Goal: Check status: Check status

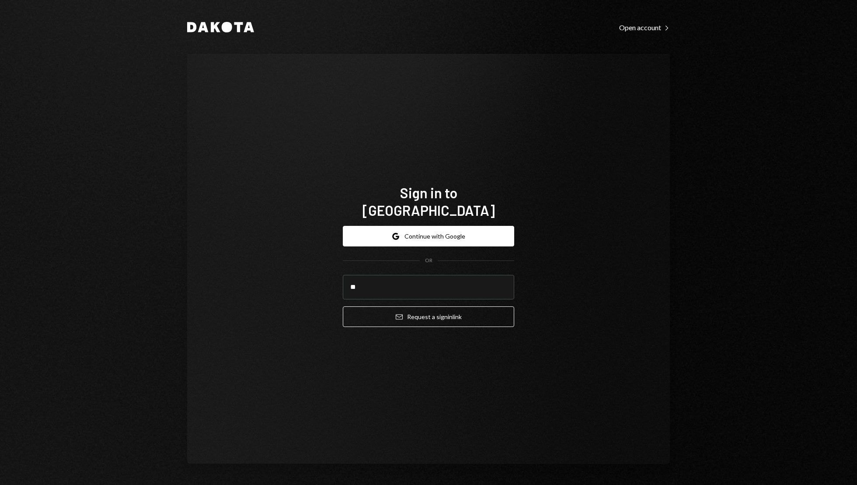
type input "*"
type input "**********"
click at [343, 306] on button "Email Request a sign in link" at bounding box center [428, 316] width 171 height 21
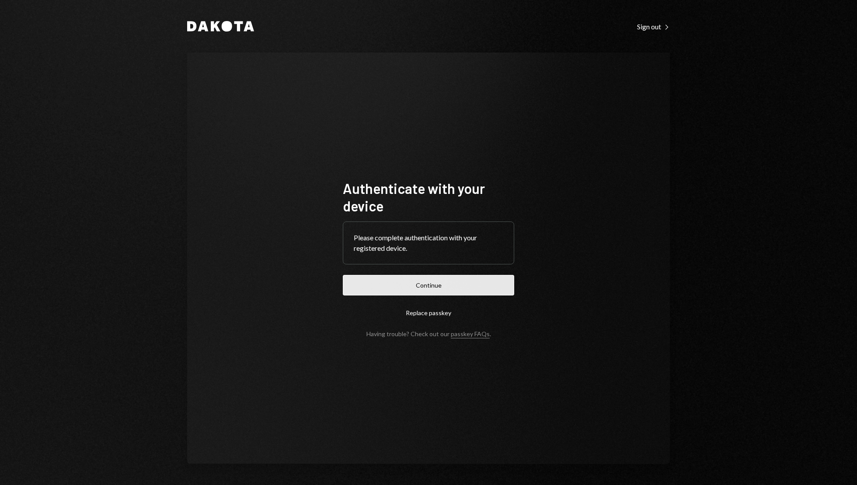
click at [462, 277] on button "Continue" at bounding box center [428, 285] width 171 height 21
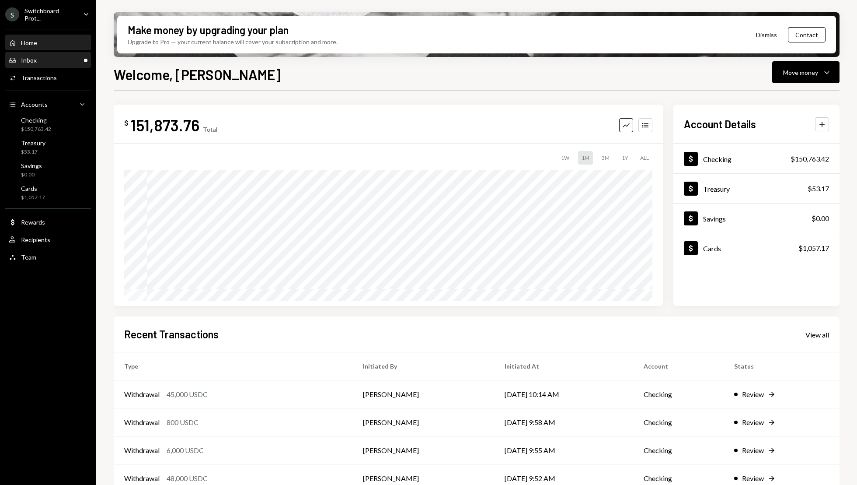
click at [43, 66] on div "Inbox Inbox" at bounding box center [48, 60] width 79 height 15
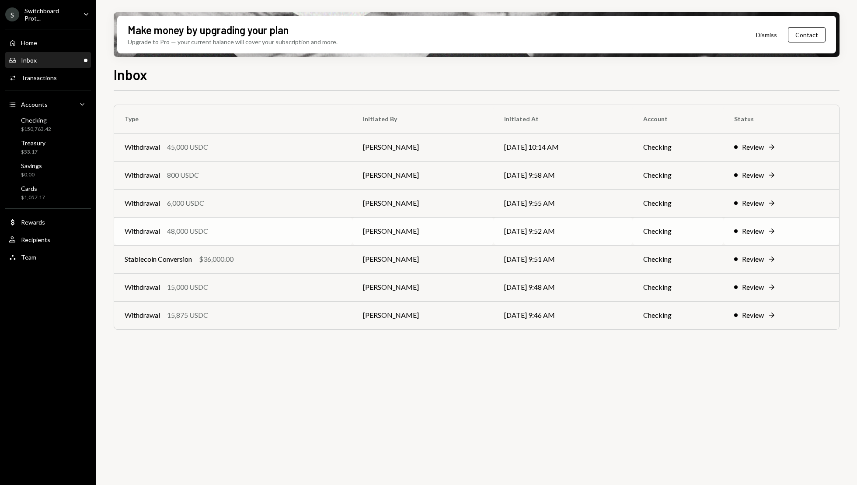
click at [763, 234] on div "Review" at bounding box center [753, 231] width 22 height 10
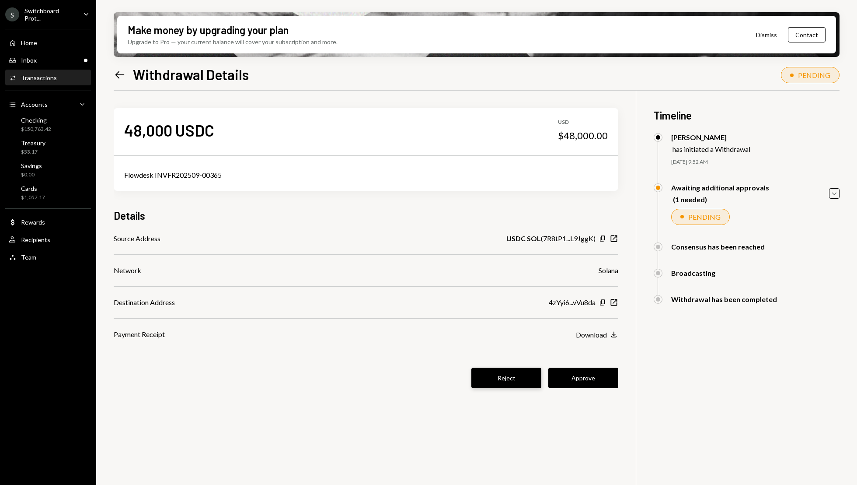
click at [498, 385] on button "Reject" at bounding box center [506, 377] width 70 height 21
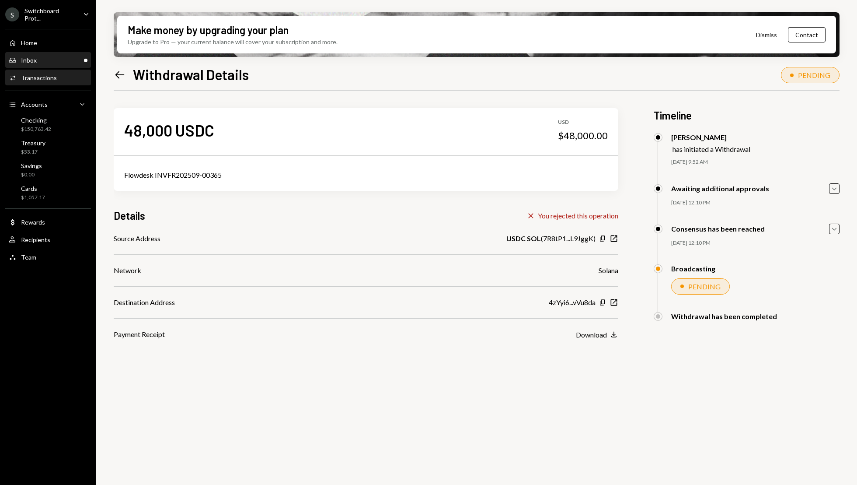
click at [56, 60] on div "Inbox Inbox" at bounding box center [48, 60] width 79 height 8
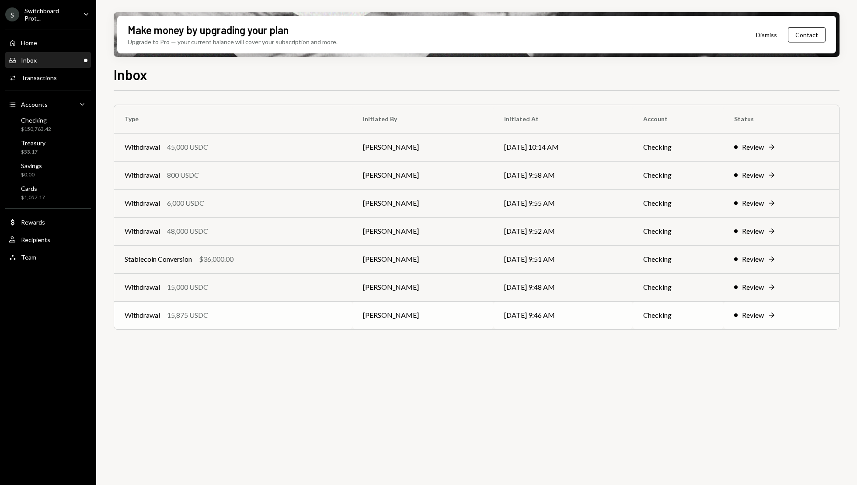
click at [592, 321] on td "09/18/25 9:46 AM" at bounding box center [563, 315] width 139 height 28
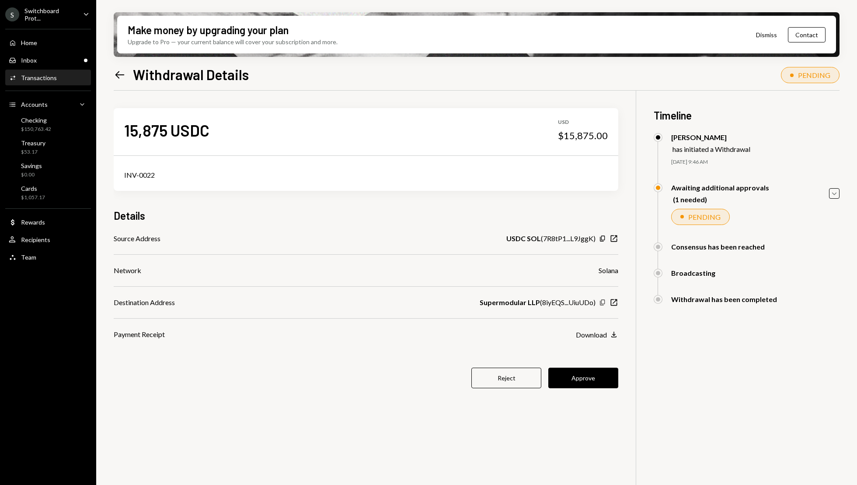
click at [602, 304] on icon "Copy" at bounding box center [602, 302] width 7 height 7
click at [582, 381] on button "Approve" at bounding box center [583, 377] width 70 height 21
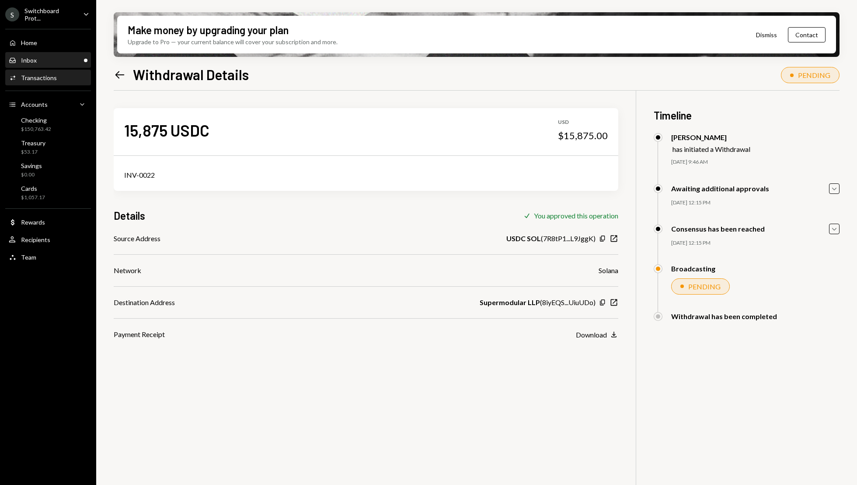
click at [41, 65] on div "Inbox Inbox" at bounding box center [48, 60] width 79 height 15
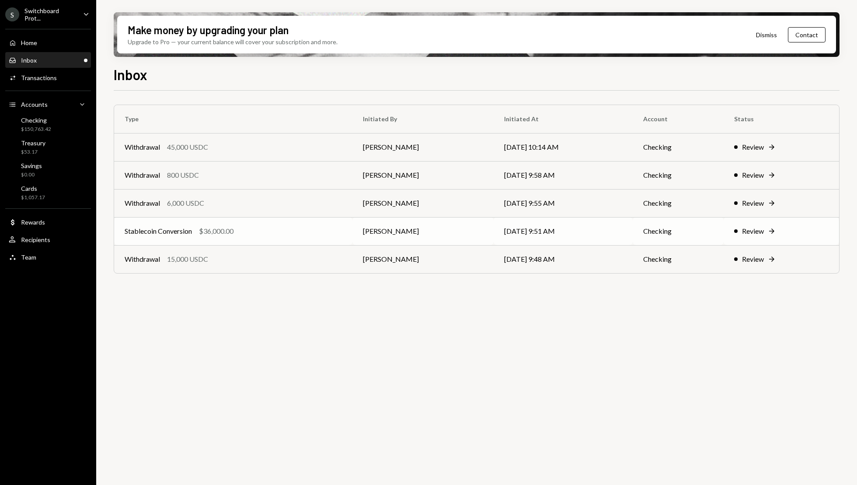
click at [576, 237] on td "09/18/25 9:51 AM" at bounding box center [563, 231] width 139 height 28
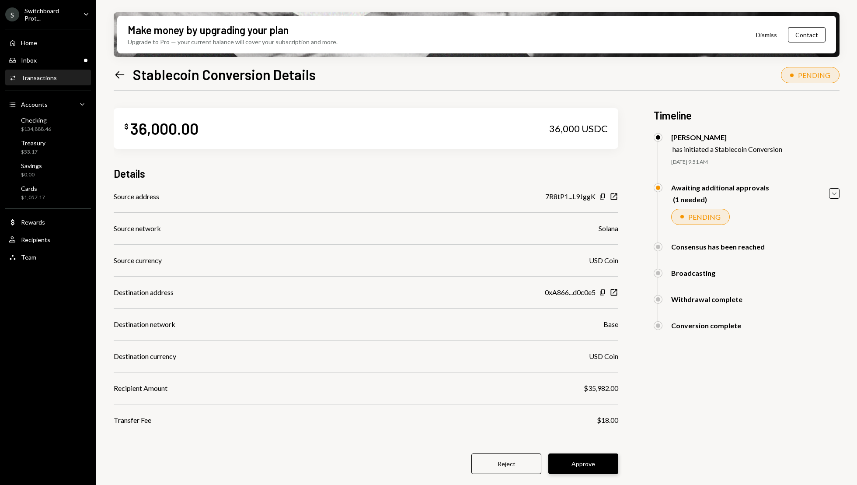
click at [592, 464] on button "Approve" at bounding box center [583, 463] width 70 height 21
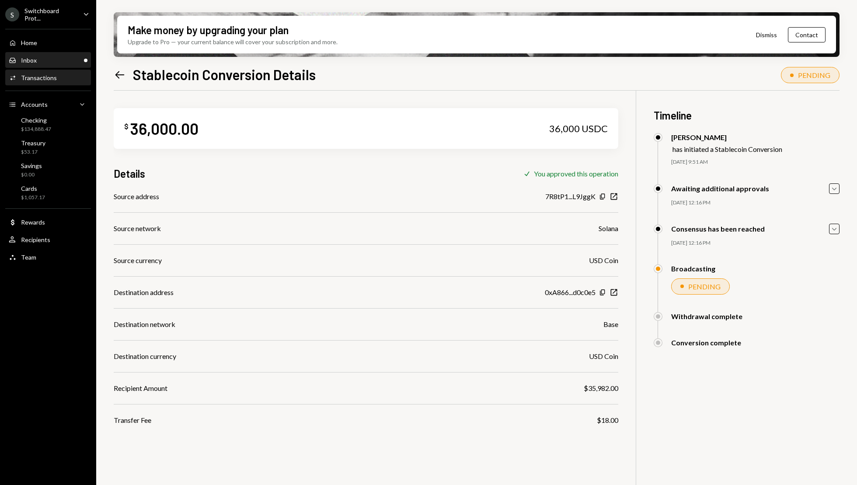
click at [39, 53] on div "Inbox Inbox" at bounding box center [48, 60] width 79 height 15
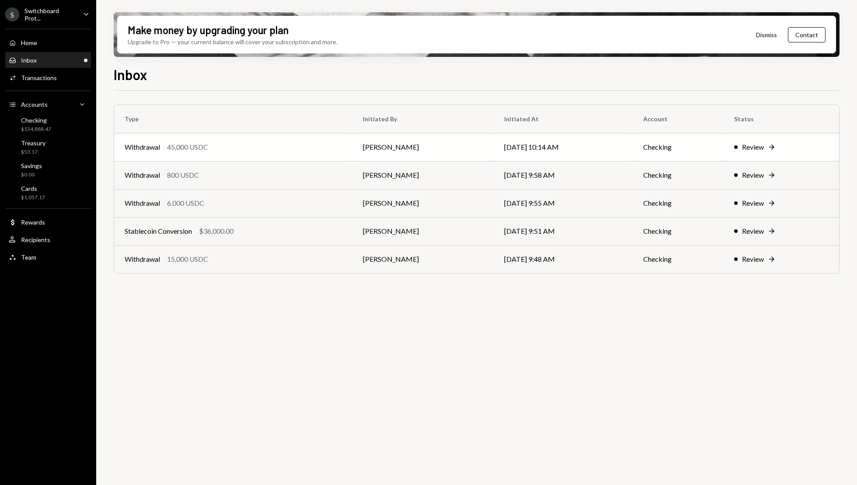
click at [528, 152] on td "[DATE] 10:14 AM" at bounding box center [563, 147] width 139 height 28
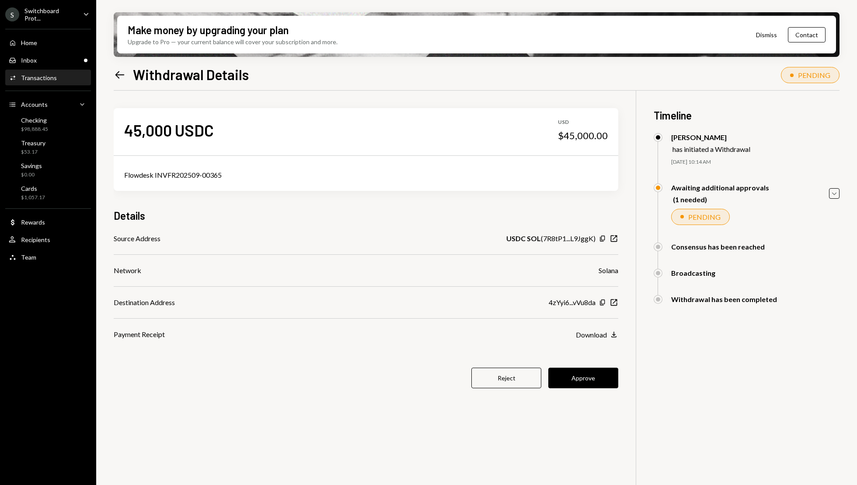
click at [117, 74] on icon at bounding box center [119, 74] width 9 height 7
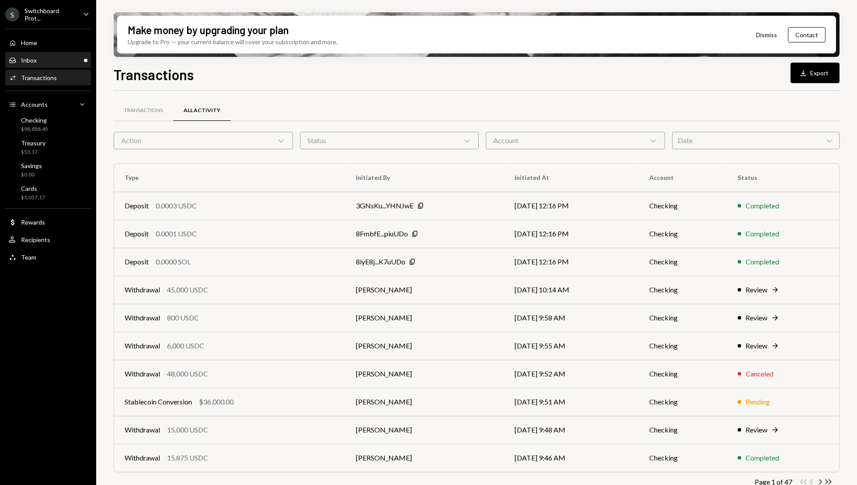
click at [32, 53] on div "Inbox Inbox" at bounding box center [48, 60] width 79 height 15
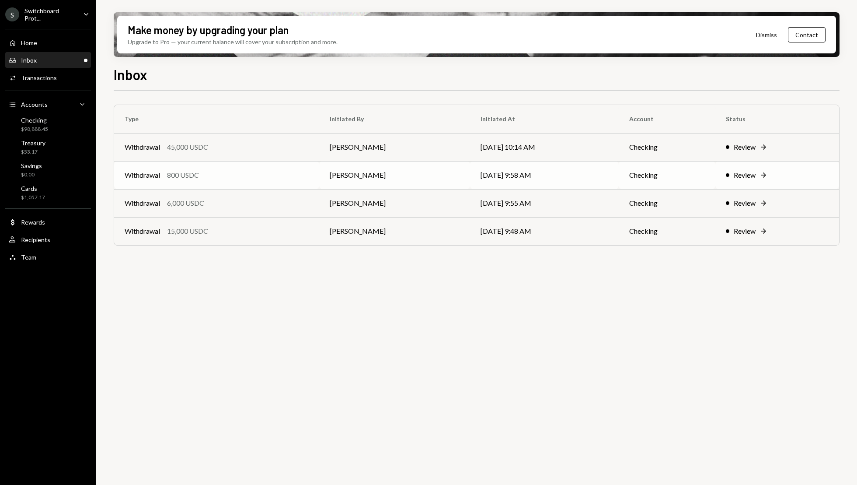
click at [378, 179] on td "[PERSON_NAME]" at bounding box center [394, 175] width 151 height 28
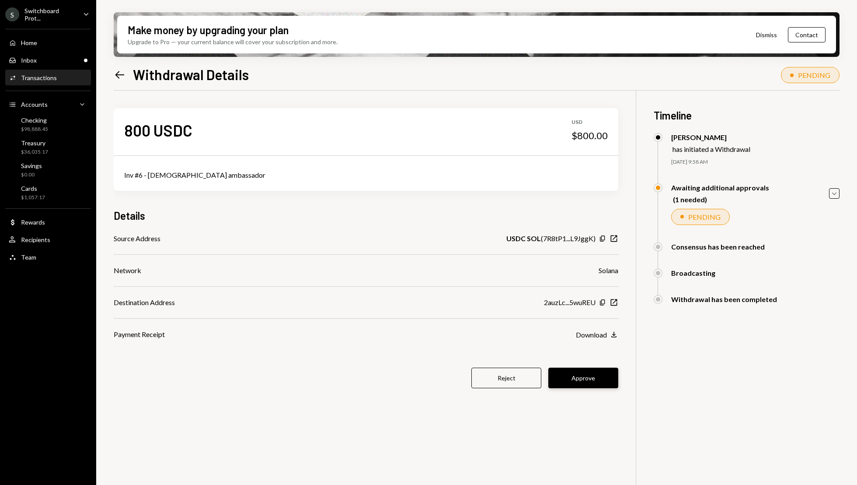
click at [590, 371] on button "Approve" at bounding box center [583, 377] width 70 height 21
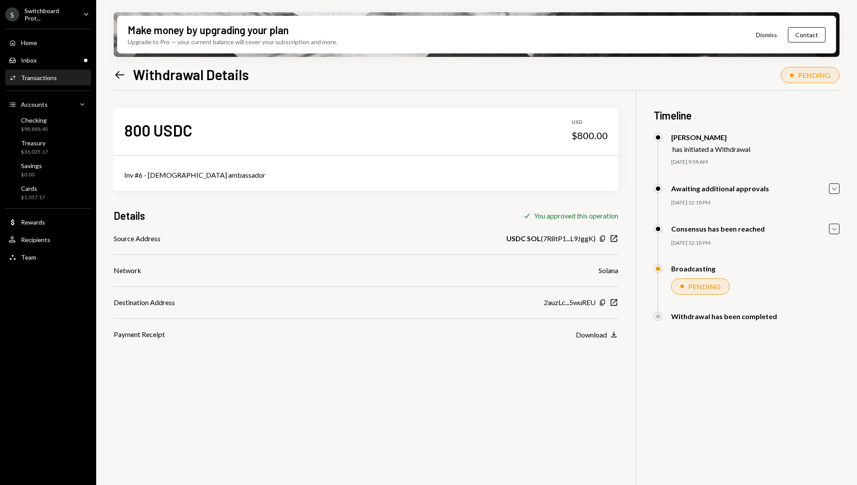
click at [117, 70] on icon "Left Arrow" at bounding box center [120, 75] width 12 height 12
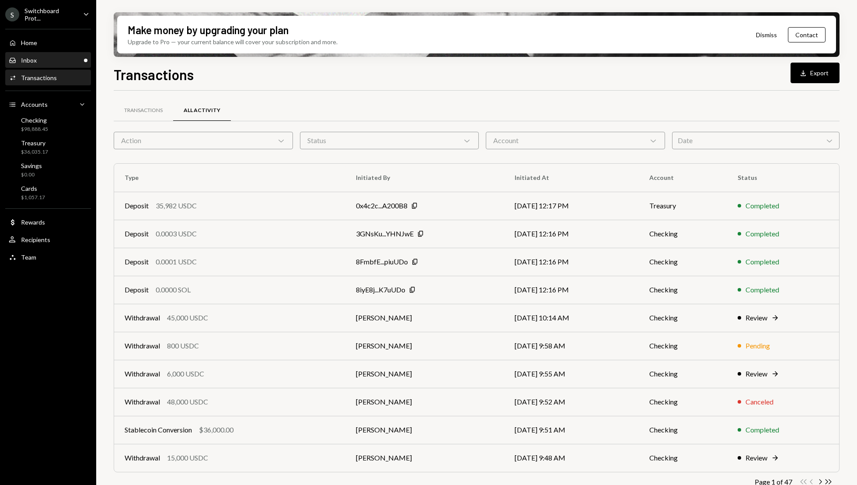
click at [45, 66] on div "Inbox Inbox" at bounding box center [48, 60] width 79 height 15
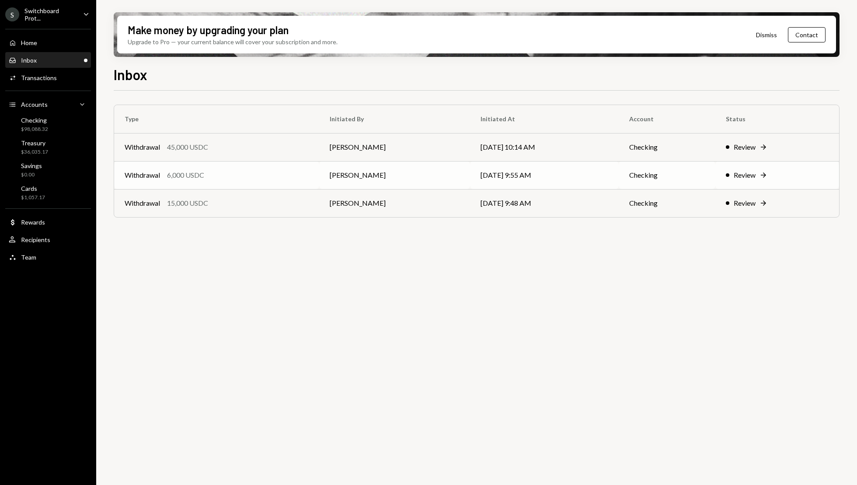
click at [572, 165] on td "[DATE] 9:55 AM" at bounding box center [544, 175] width 148 height 28
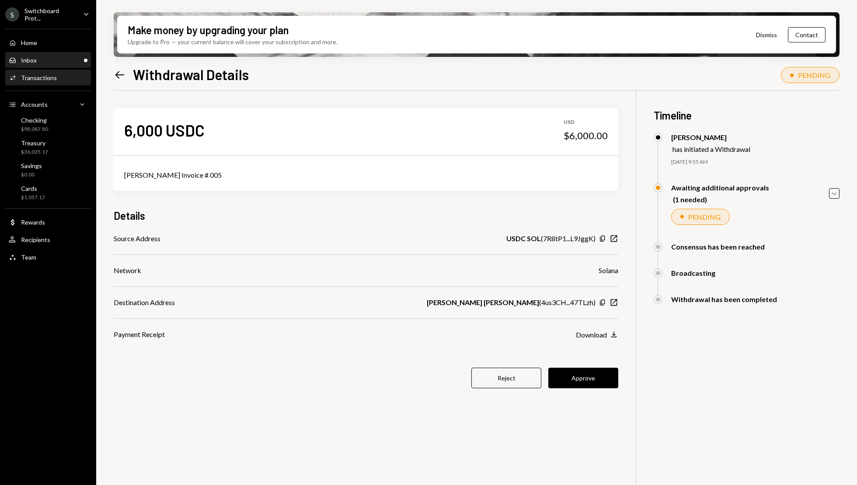
click at [47, 57] on div "Inbox Inbox" at bounding box center [48, 60] width 79 height 8
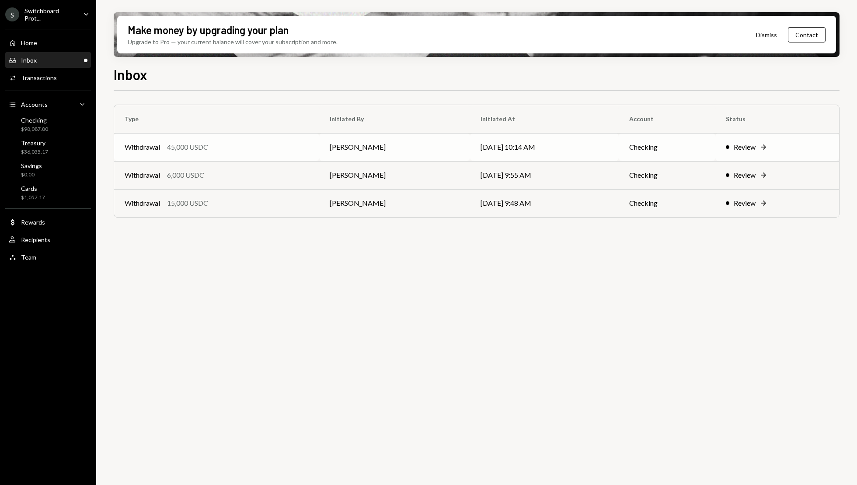
click at [645, 150] on td "Checking" at bounding box center [667, 147] width 97 height 28
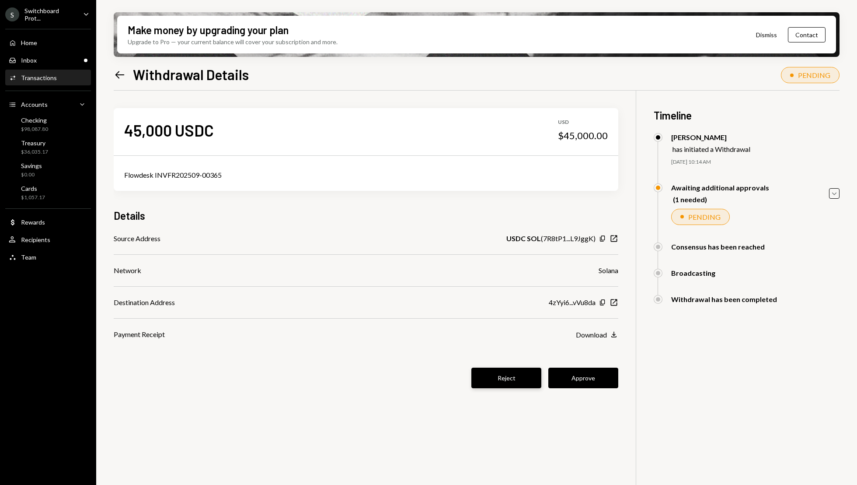
click at [495, 375] on button "Reject" at bounding box center [506, 377] width 70 height 21
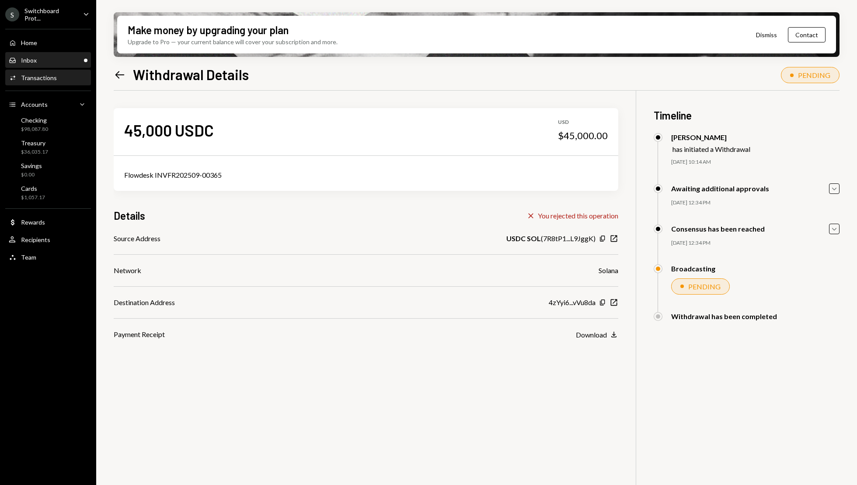
click at [46, 61] on div "Inbox Inbox" at bounding box center [48, 60] width 79 height 8
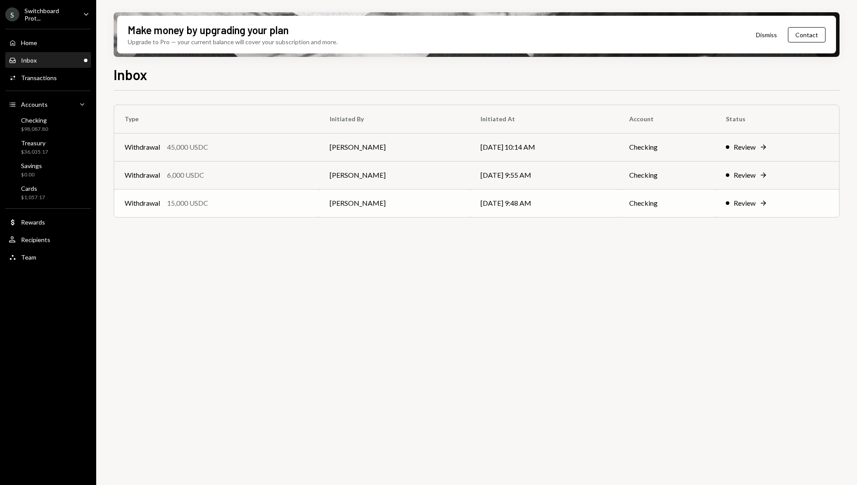
click at [569, 213] on td "09/18/25 9:48 AM" at bounding box center [544, 203] width 148 height 28
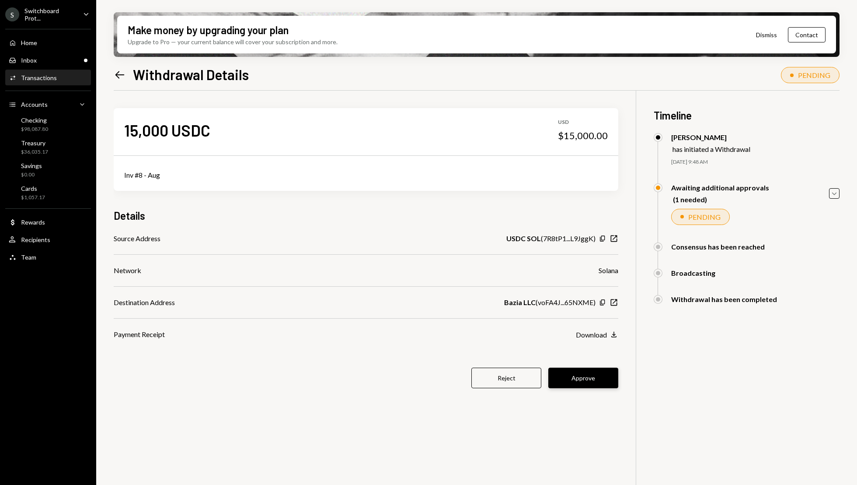
click at [603, 376] on button "Approve" at bounding box center [583, 377] width 70 height 21
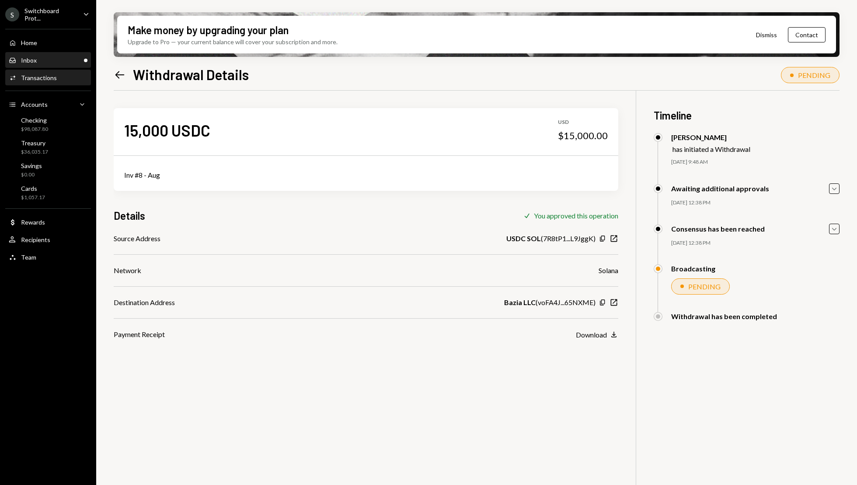
click at [37, 62] on div "Inbox Inbox" at bounding box center [48, 60] width 79 height 8
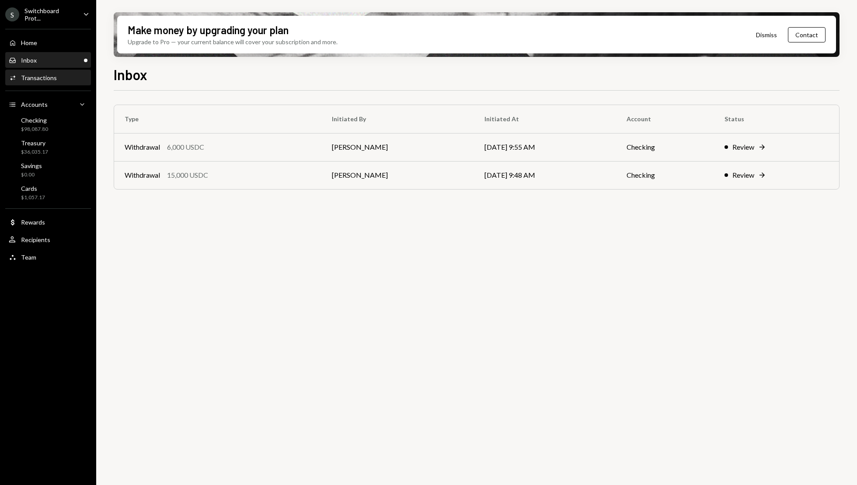
click at [53, 77] on div "Transactions" at bounding box center [39, 77] width 36 height 7
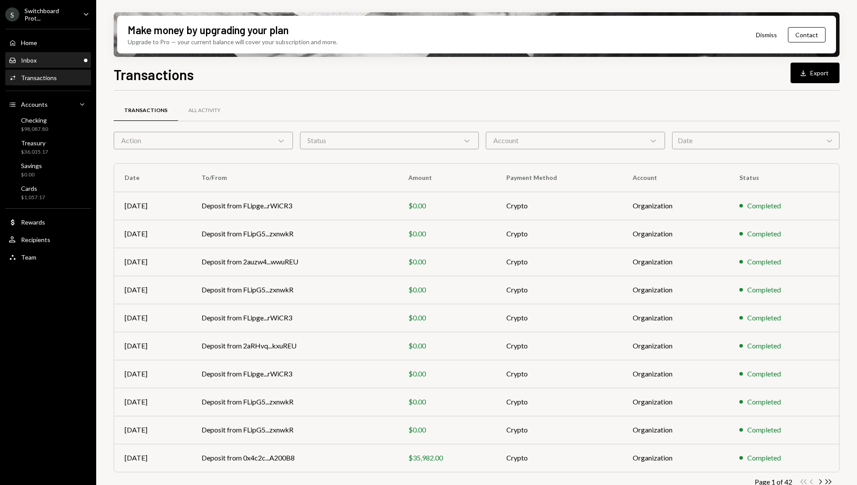
click at [52, 57] on div "Inbox Inbox" at bounding box center [48, 60] width 79 height 8
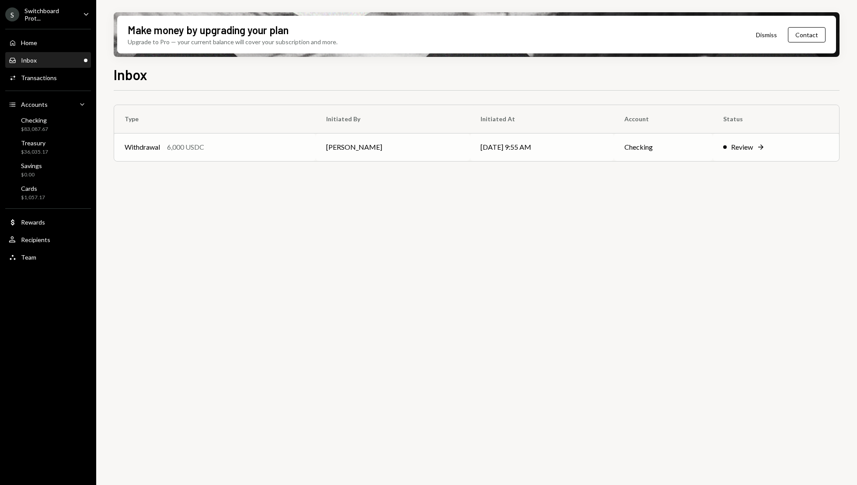
click at [501, 148] on td "[DATE] 9:55 AM" at bounding box center [542, 147] width 144 height 28
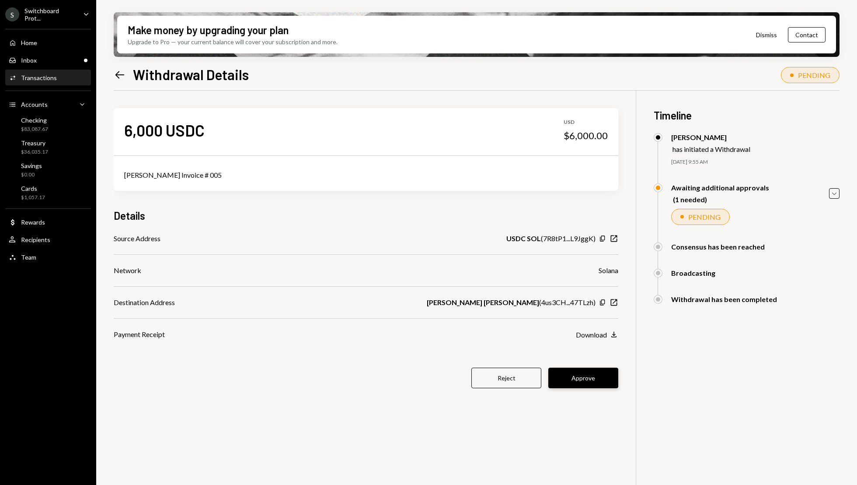
click at [593, 382] on button "Approve" at bounding box center [583, 377] width 70 height 21
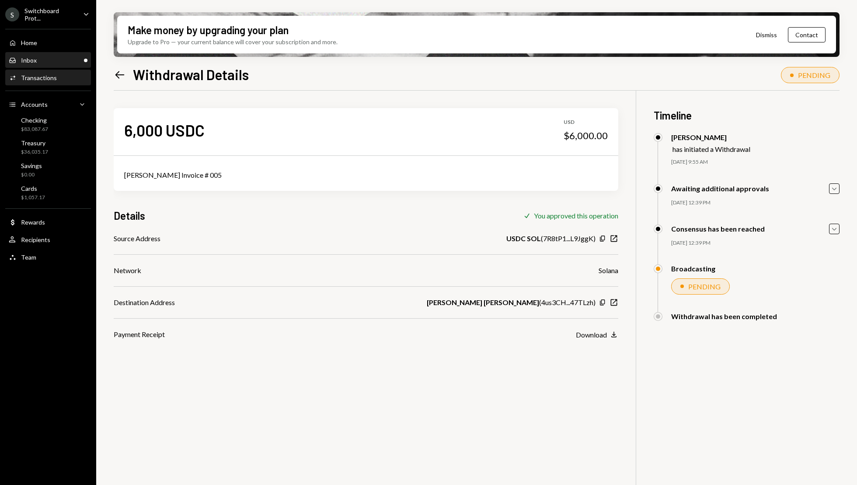
click at [49, 65] on div "Inbox Inbox" at bounding box center [48, 60] width 79 height 15
